Goal: Use online tool/utility: Use online tool/utility

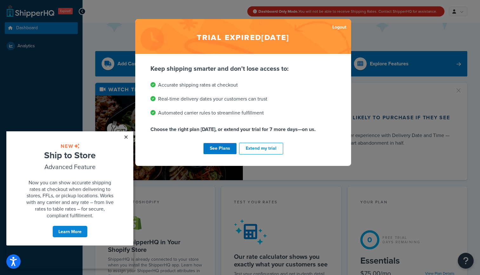
click at [126, 137] on link "×" at bounding box center [125, 137] width 11 height 11
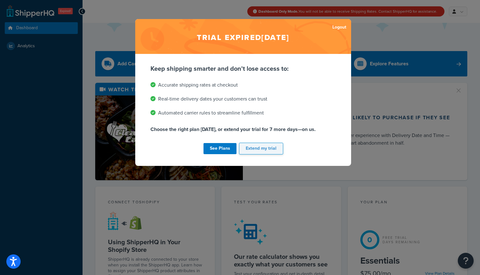
click at [266, 148] on button "Extend my trial" at bounding box center [261, 149] width 44 height 12
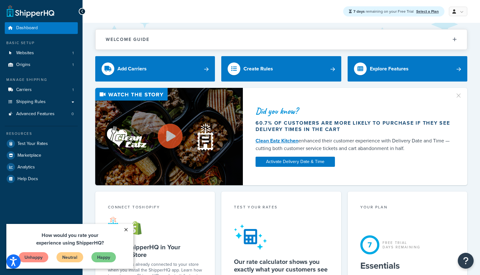
click at [127, 229] on link "×" at bounding box center [125, 229] width 11 height 11
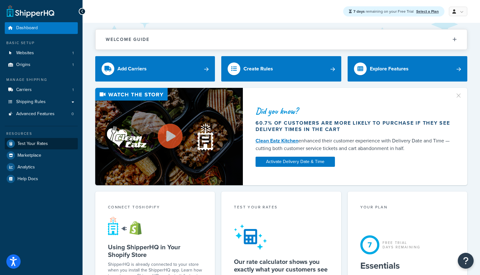
click at [39, 145] on span "Test Your Rates" at bounding box center [32, 143] width 30 height 5
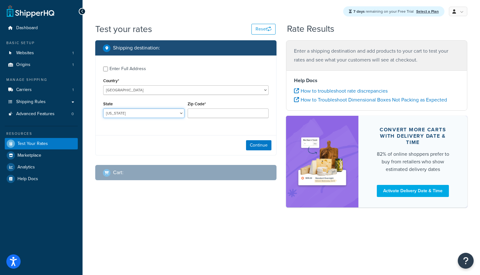
click at [157, 112] on select "Alabama Alaska American Samoa Arizona Arkansas Armed Forces Americas Armed Forc…" at bounding box center [143, 114] width 81 height 10
select select "CA"
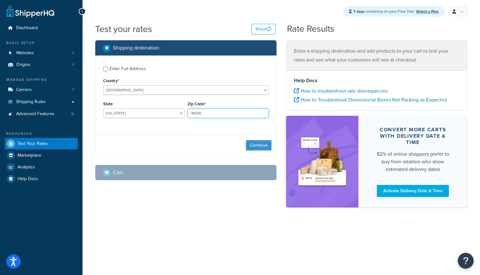
type input "90210"
click at [253, 145] on button "Continue" at bounding box center [258, 145] width 25 height 10
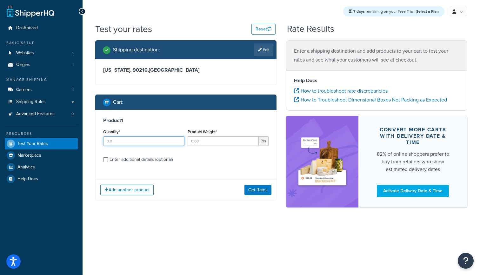
click at [162, 142] on input "Quantity*" at bounding box center [143, 142] width 81 height 10
type input "1"
click at [208, 138] on input "Product Weight*" at bounding box center [223, 142] width 71 height 10
type input "2"
click at [261, 188] on button "Get Rates" at bounding box center [258, 190] width 27 height 10
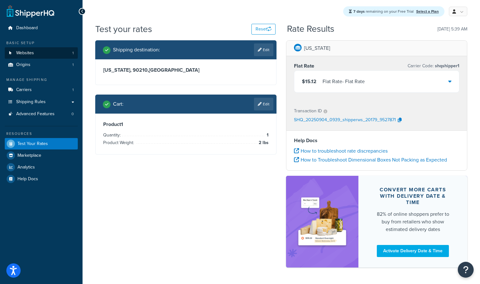
click at [38, 52] on link "Websites 1" at bounding box center [41, 53] width 73 height 12
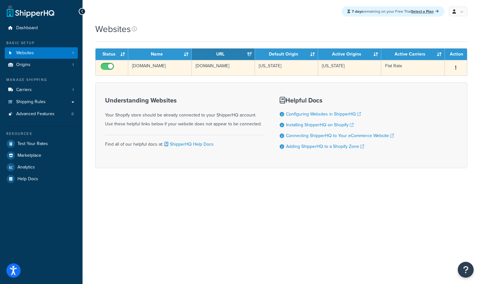
click at [105, 65] on input "checkbox" at bounding box center [107, 68] width 17 height 8
checkbox input "false"
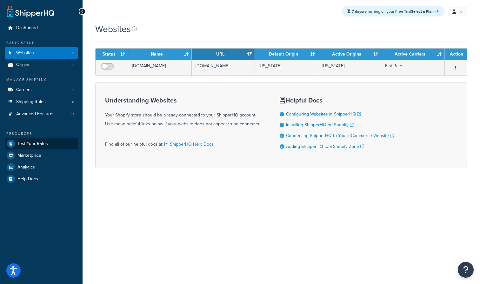
click at [30, 145] on link "Test Your Rates" at bounding box center [41, 143] width 73 height 11
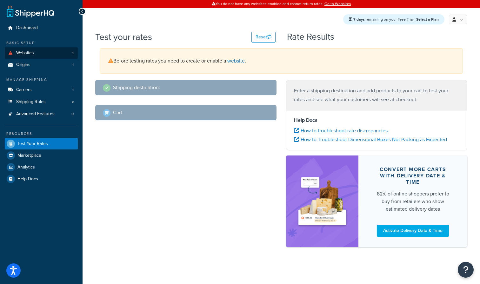
click at [47, 54] on link "Websites 1" at bounding box center [41, 53] width 73 height 12
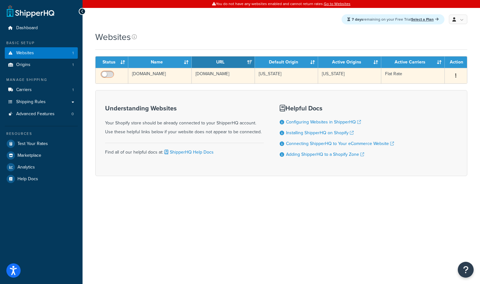
click at [111, 75] on input "checkbox" at bounding box center [107, 76] width 17 height 8
checkbox input "true"
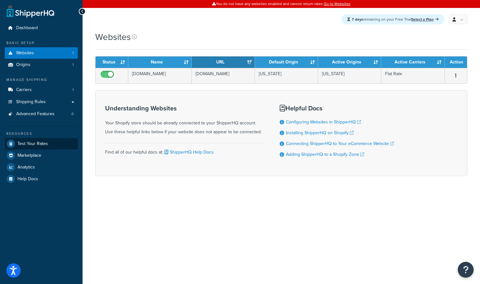
click at [44, 142] on span "Test Your Rates" at bounding box center [32, 143] width 30 height 5
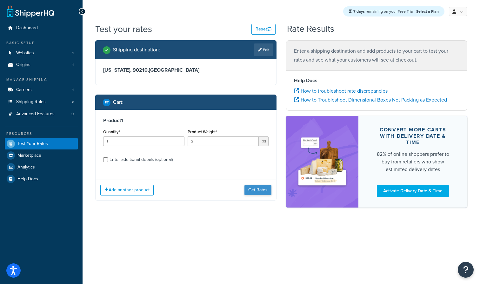
click at [256, 190] on button "Get Rates" at bounding box center [258, 190] width 27 height 10
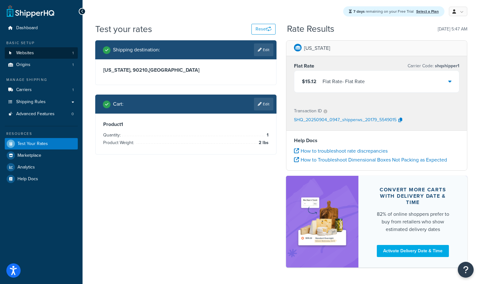
click at [40, 54] on link "Websites 1" at bounding box center [41, 53] width 73 height 12
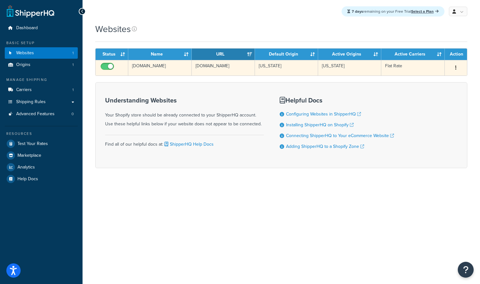
click at [105, 67] on input "checkbox" at bounding box center [107, 68] width 17 height 8
checkbox input "false"
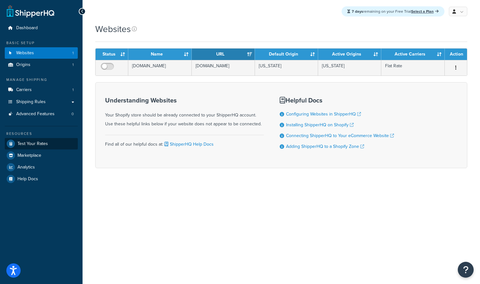
click at [40, 144] on span "Test Your Rates" at bounding box center [32, 143] width 30 height 5
